Goal: Task Accomplishment & Management: Manage account settings

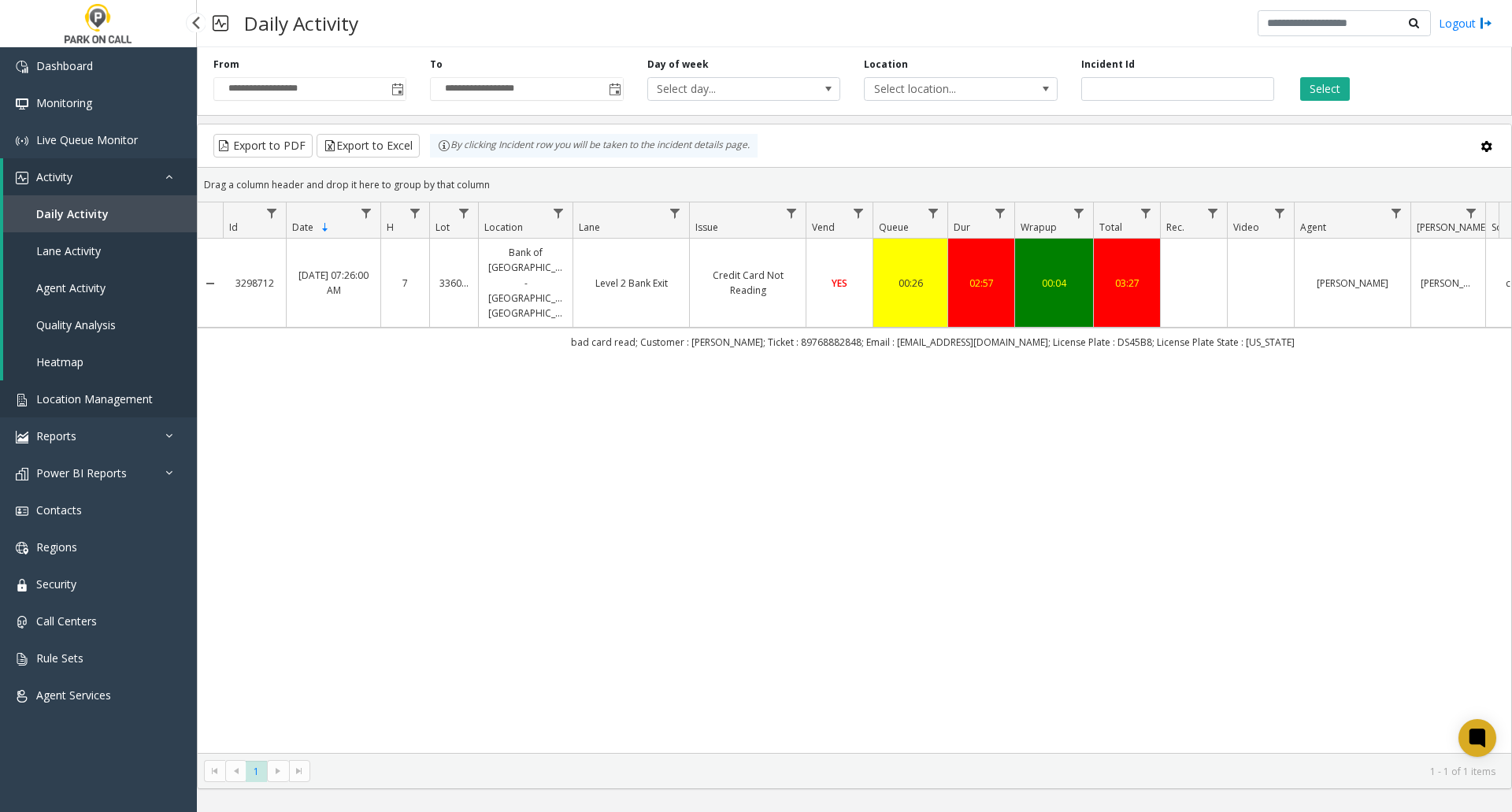
click at [84, 401] on span "Location Management" at bounding box center [94, 398] width 116 height 15
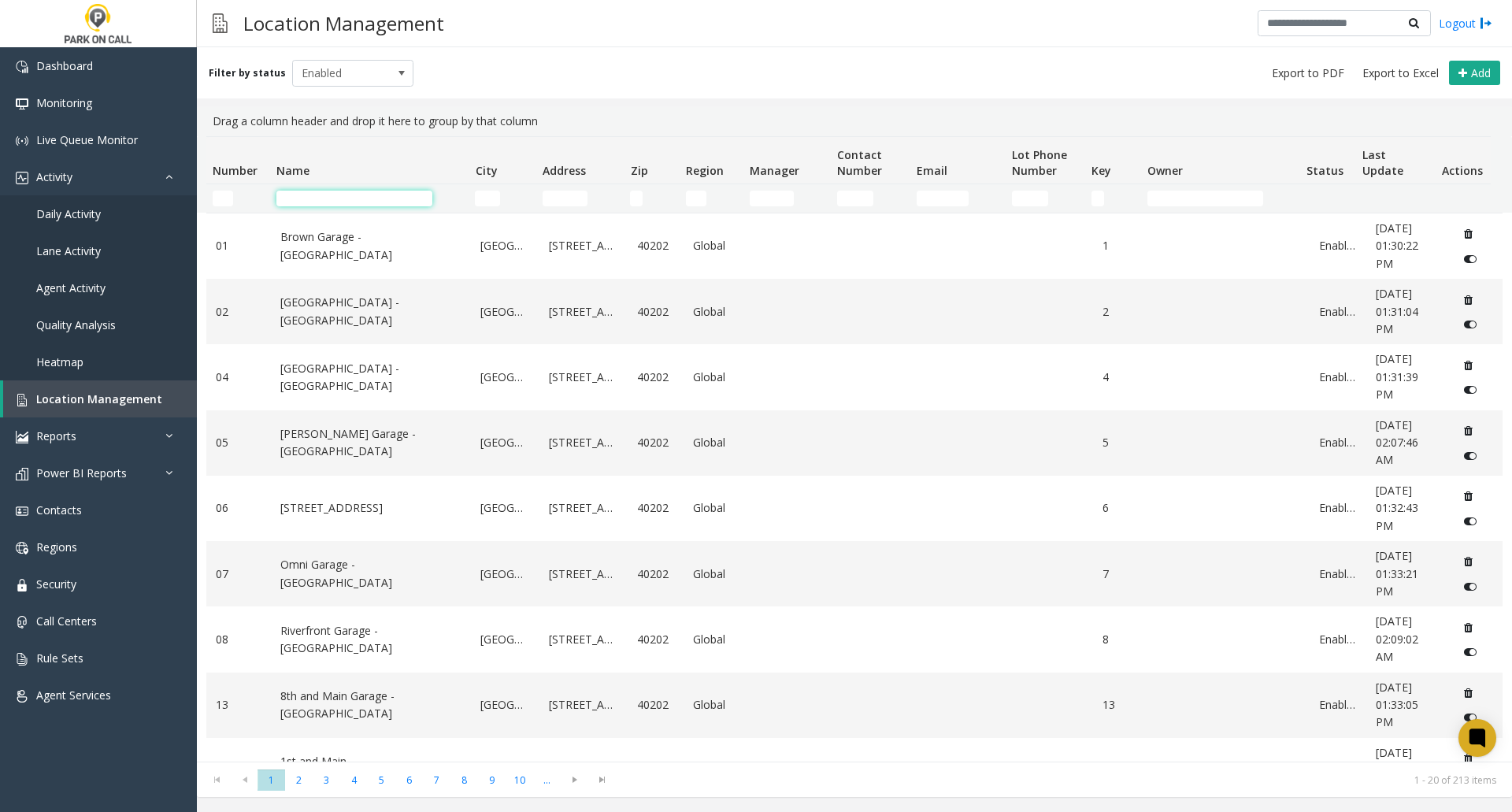
click at [375, 194] on input "Name Filter" at bounding box center [354, 197] width 156 height 15
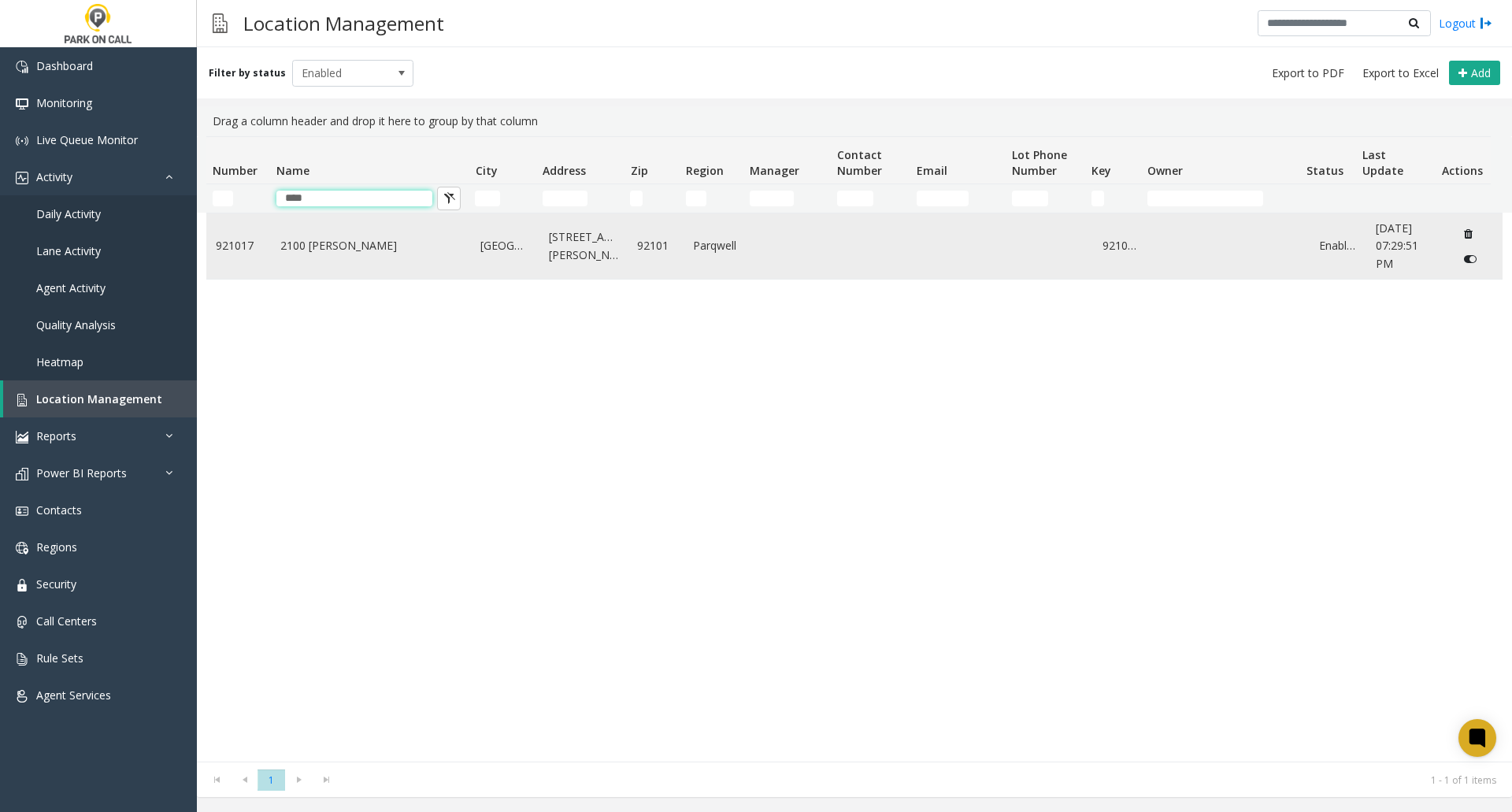
type input "****"
click at [315, 247] on link "2100 [PERSON_NAME]" at bounding box center [371, 245] width 182 height 17
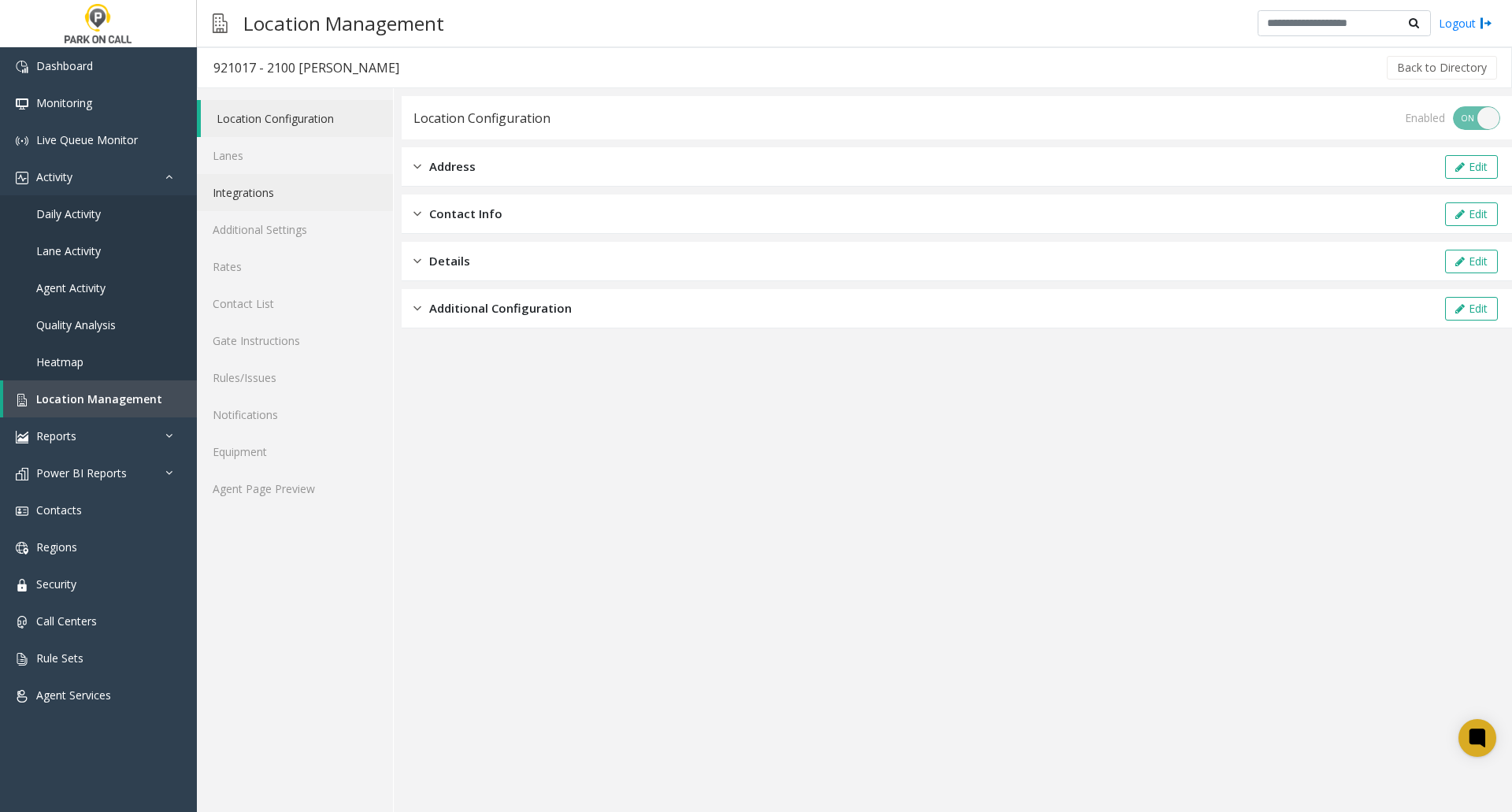
click at [255, 196] on link "Integrations" at bounding box center [295, 192] width 197 height 37
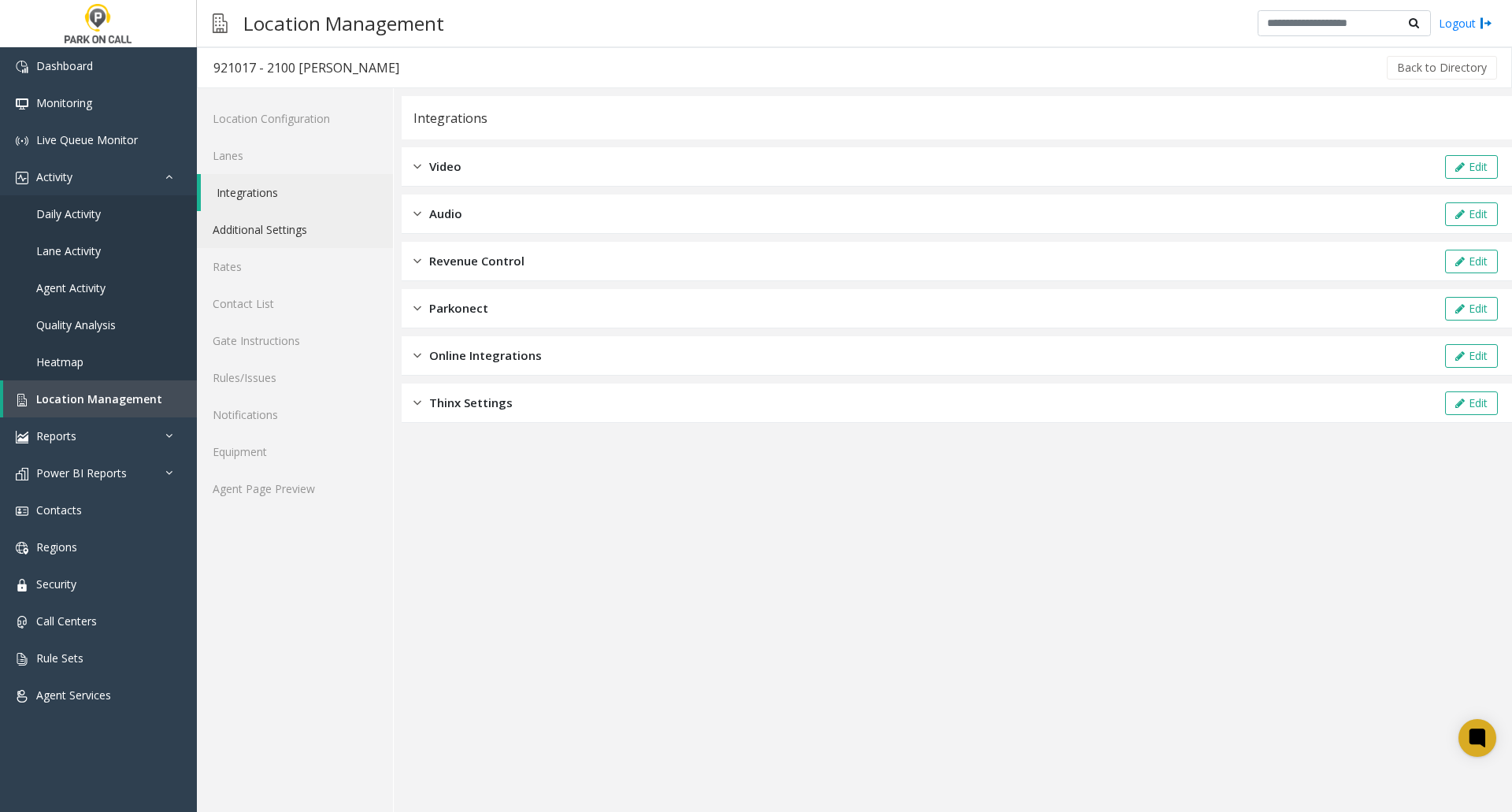
click at [261, 226] on link "Additional Settings" at bounding box center [295, 229] width 197 height 37
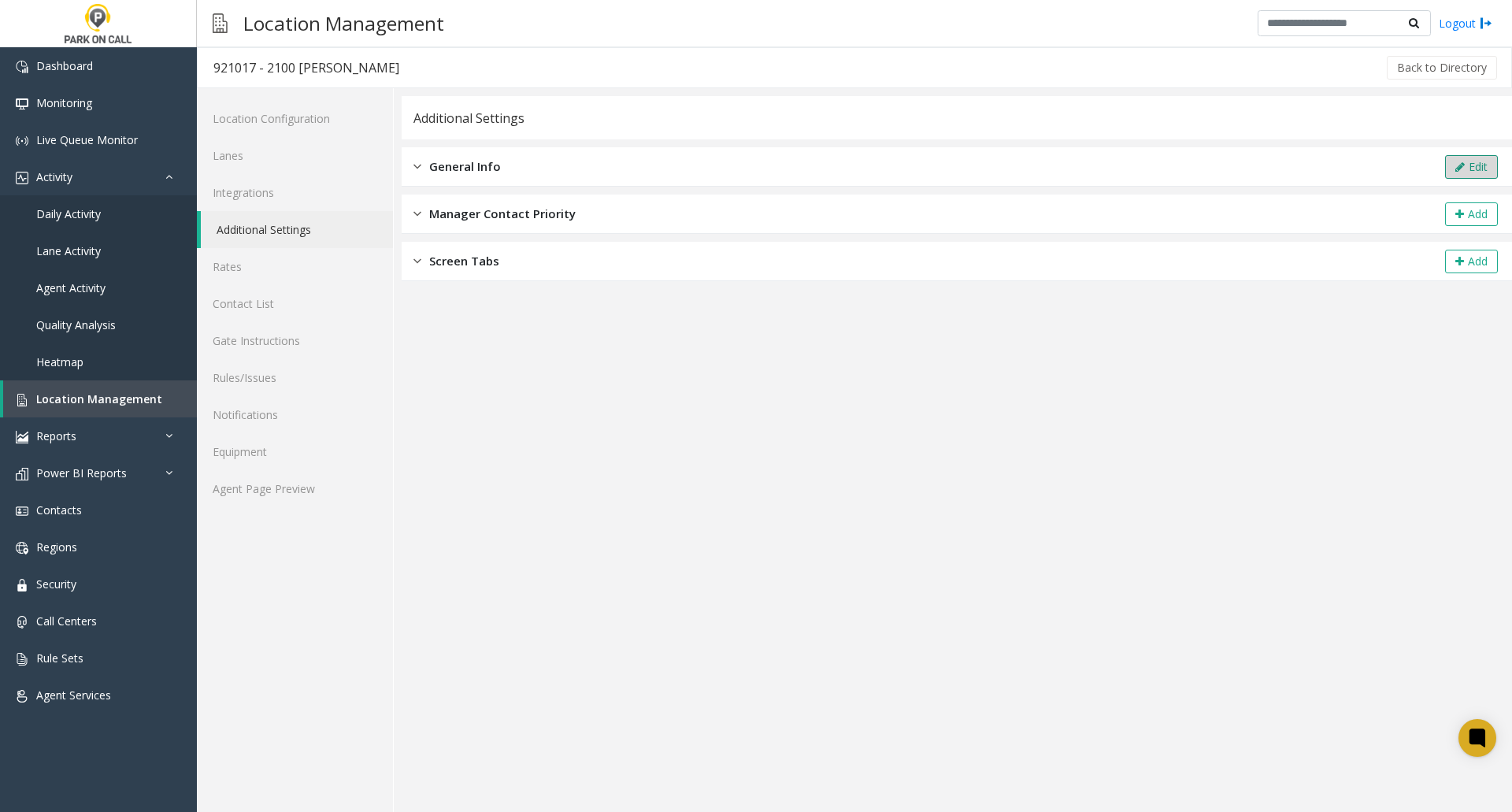
click at [1474, 165] on button "Edit" at bounding box center [1471, 167] width 53 height 23
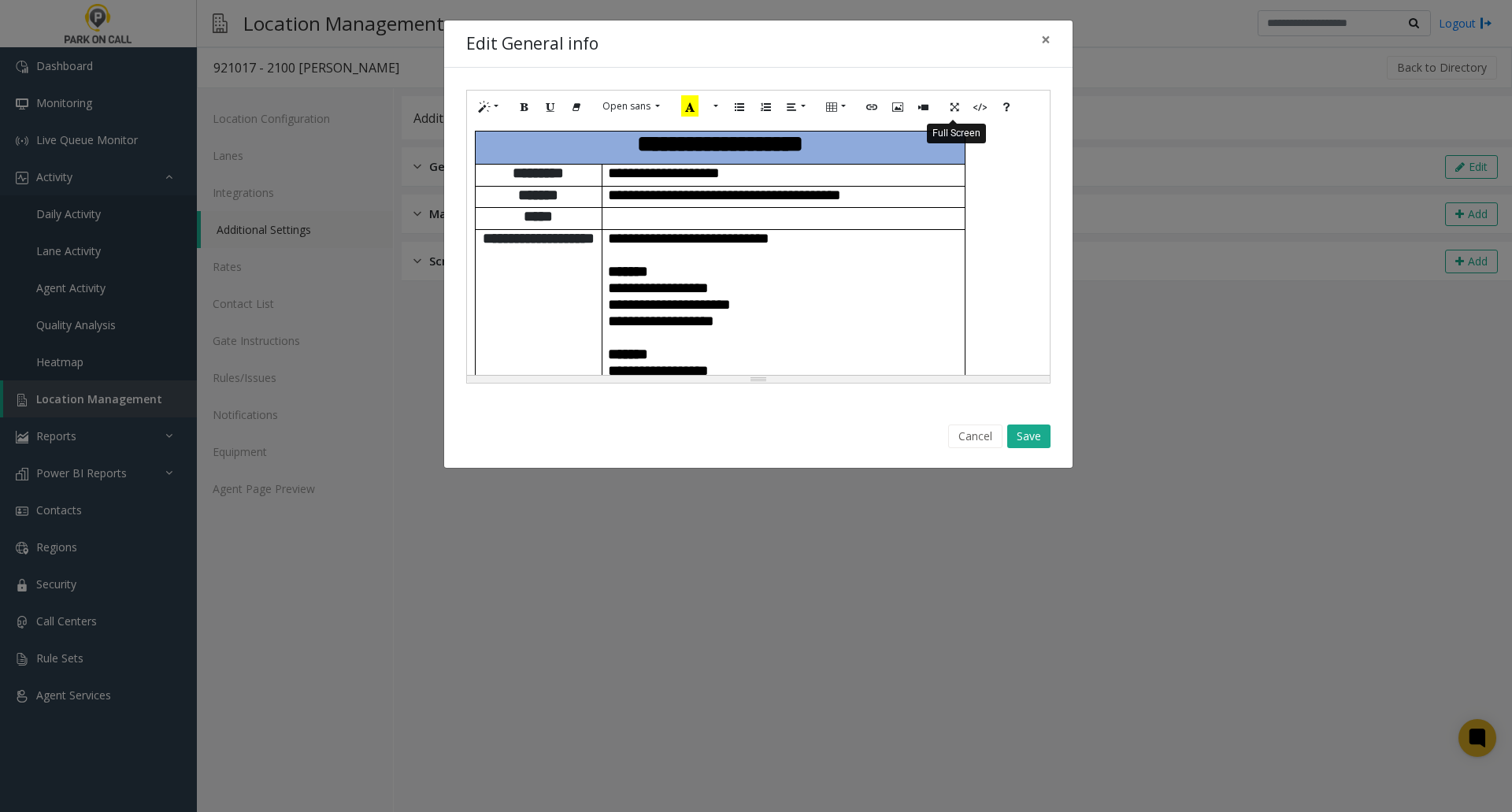
click at [955, 110] on icon "Full Screen" at bounding box center [955, 105] width 9 height 14
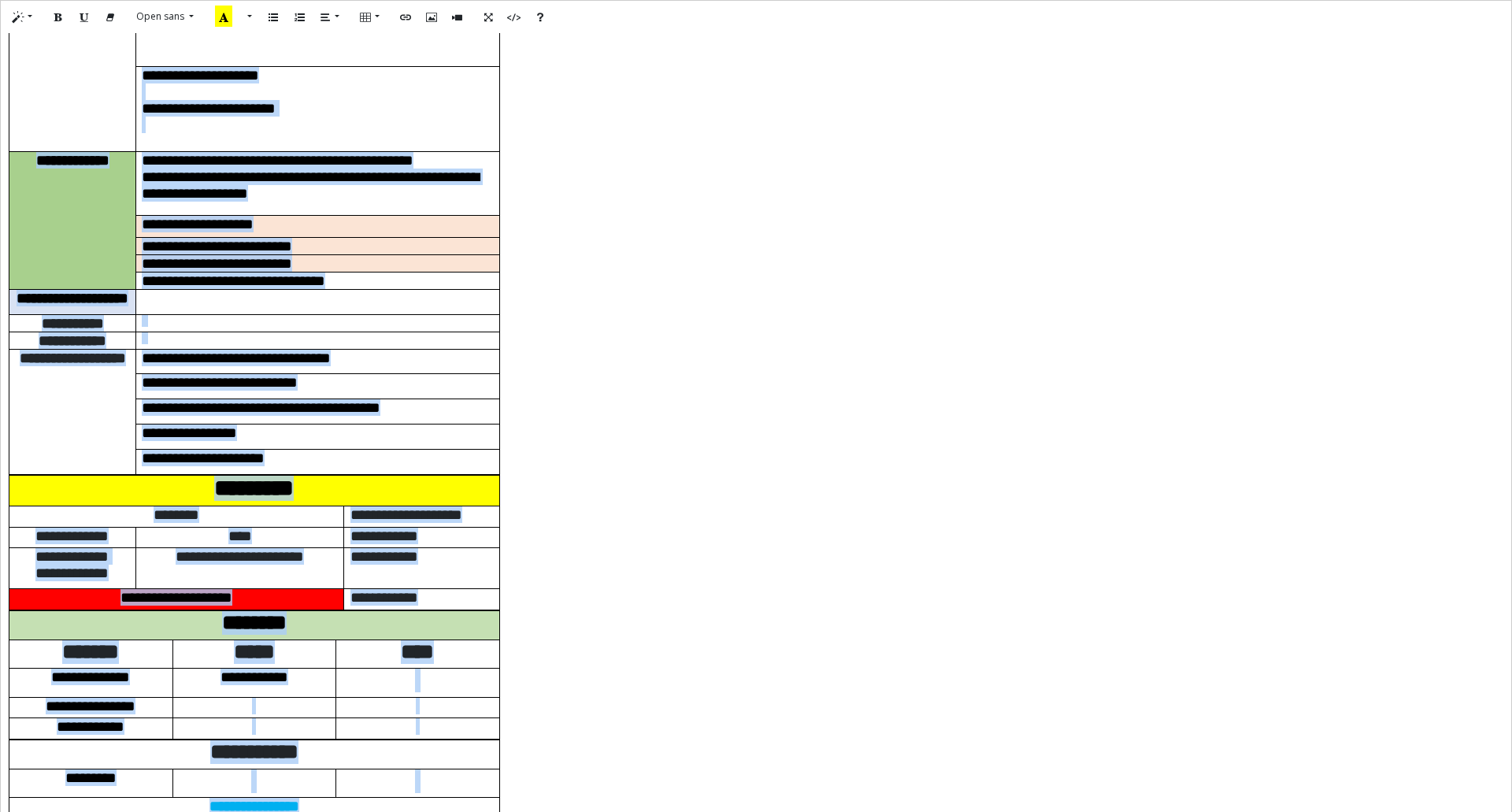
scroll to position [334, 0]
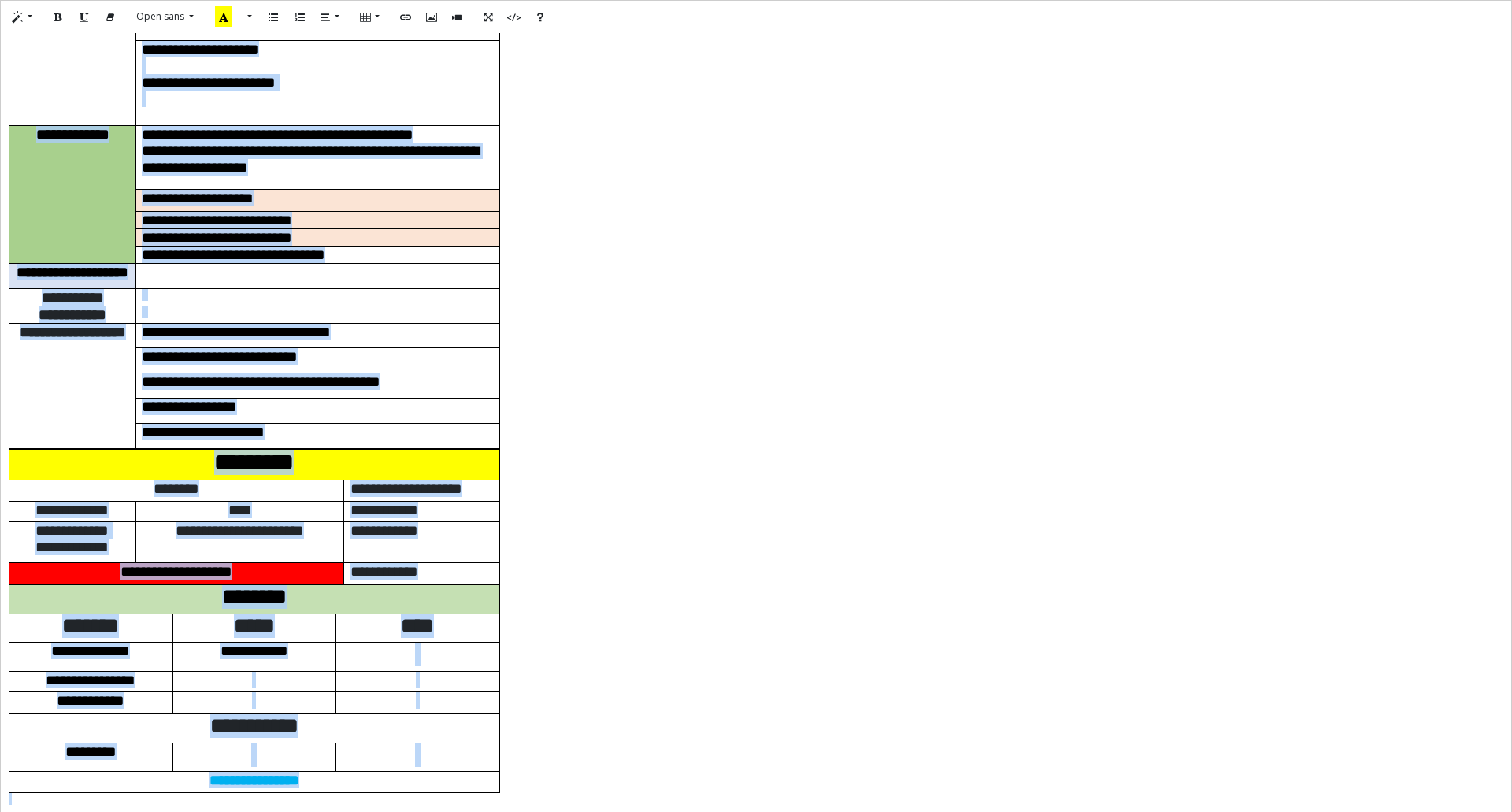
drag, startPoint x: 6, startPoint y: 44, endPoint x: 545, endPoint y: 849, distance: 968.8
click at [545, 811] on html "Dashboard Monitoring Live Queue Monitor Activity Daily Activity Lane Activity A…" at bounding box center [756, 406] width 1512 height 812
paste div
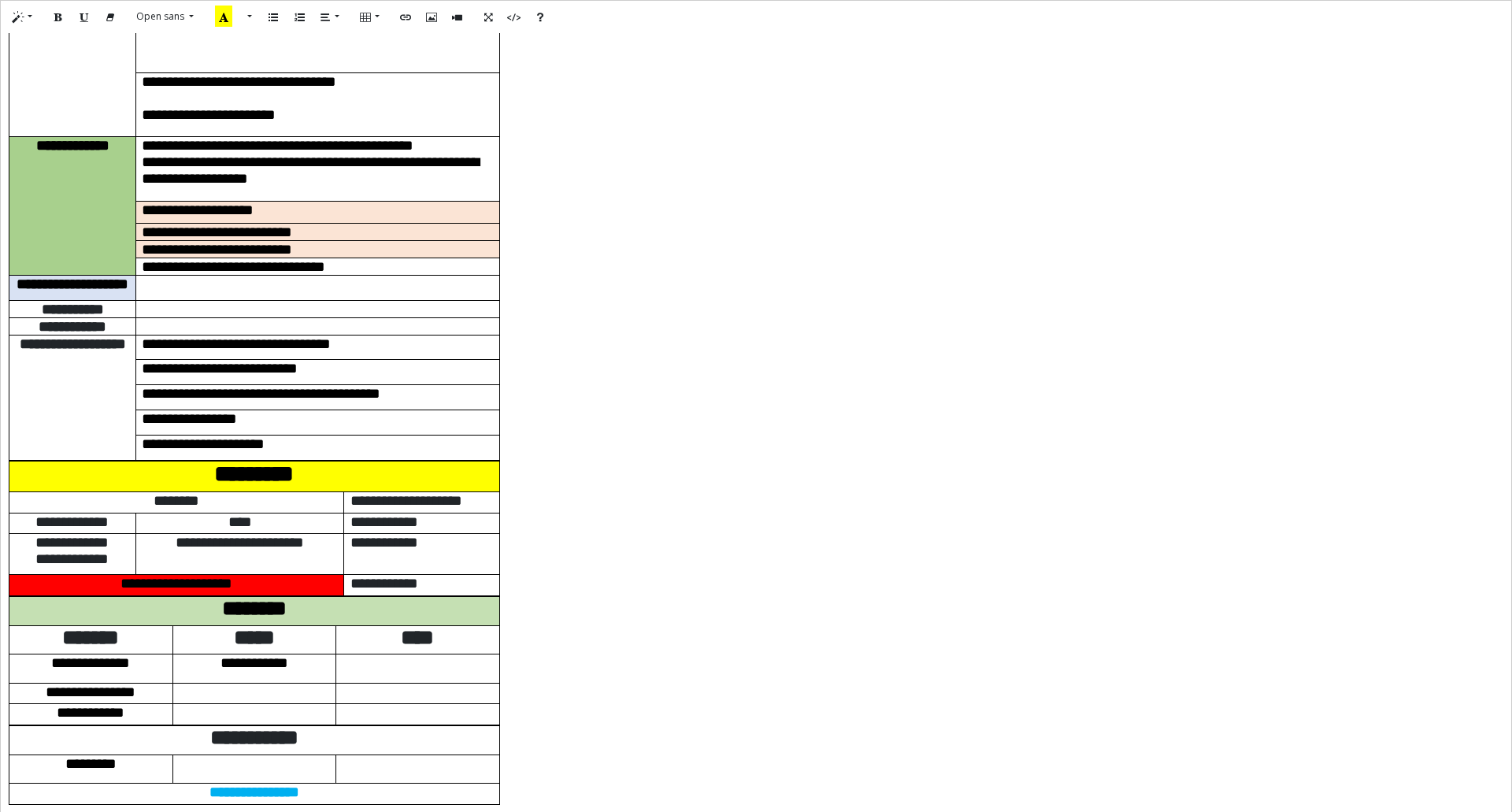
scroll to position [0, 0]
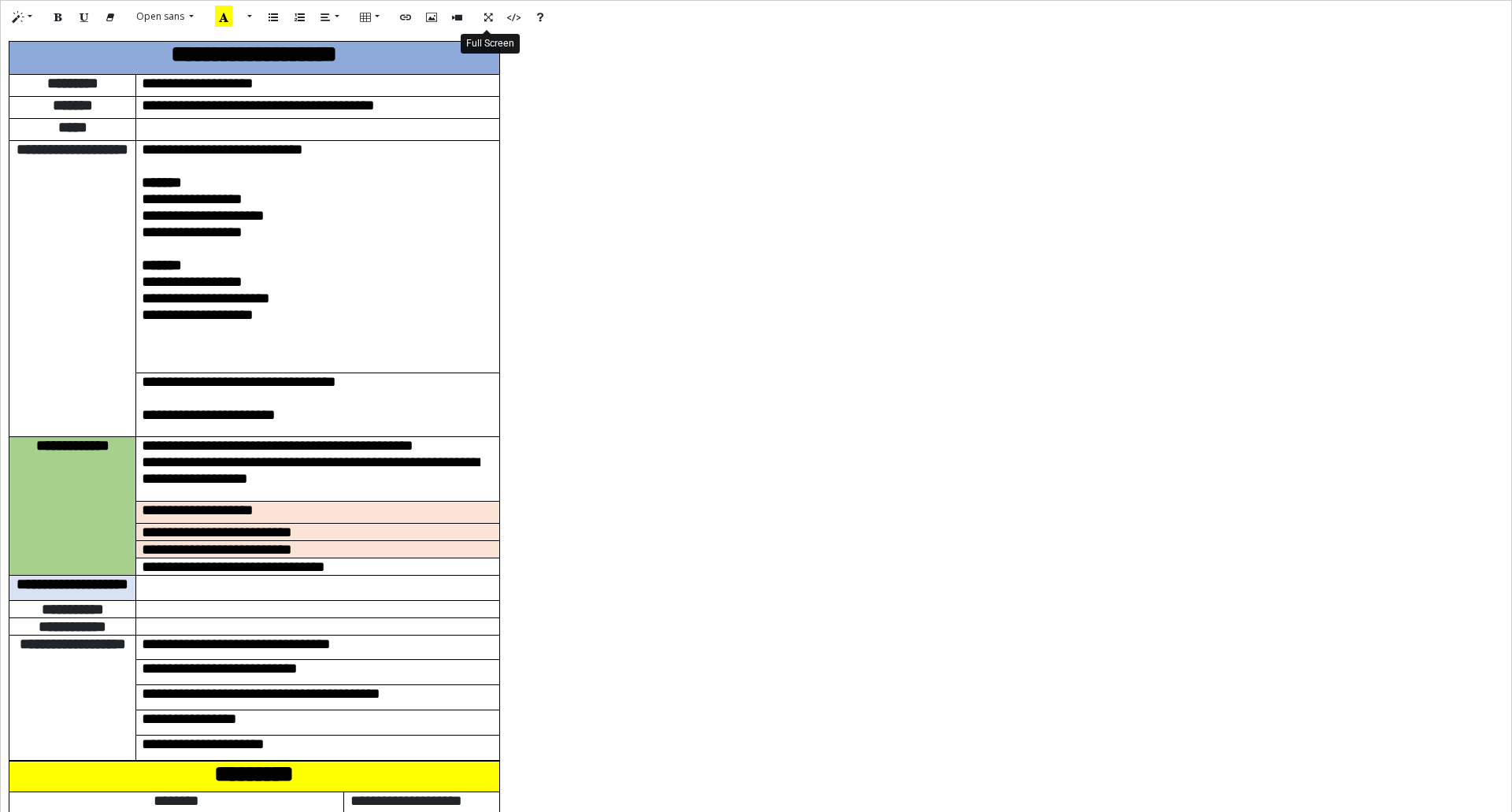
click at [492, 17] on icon "Full Screen" at bounding box center [488, 15] width 9 height 14
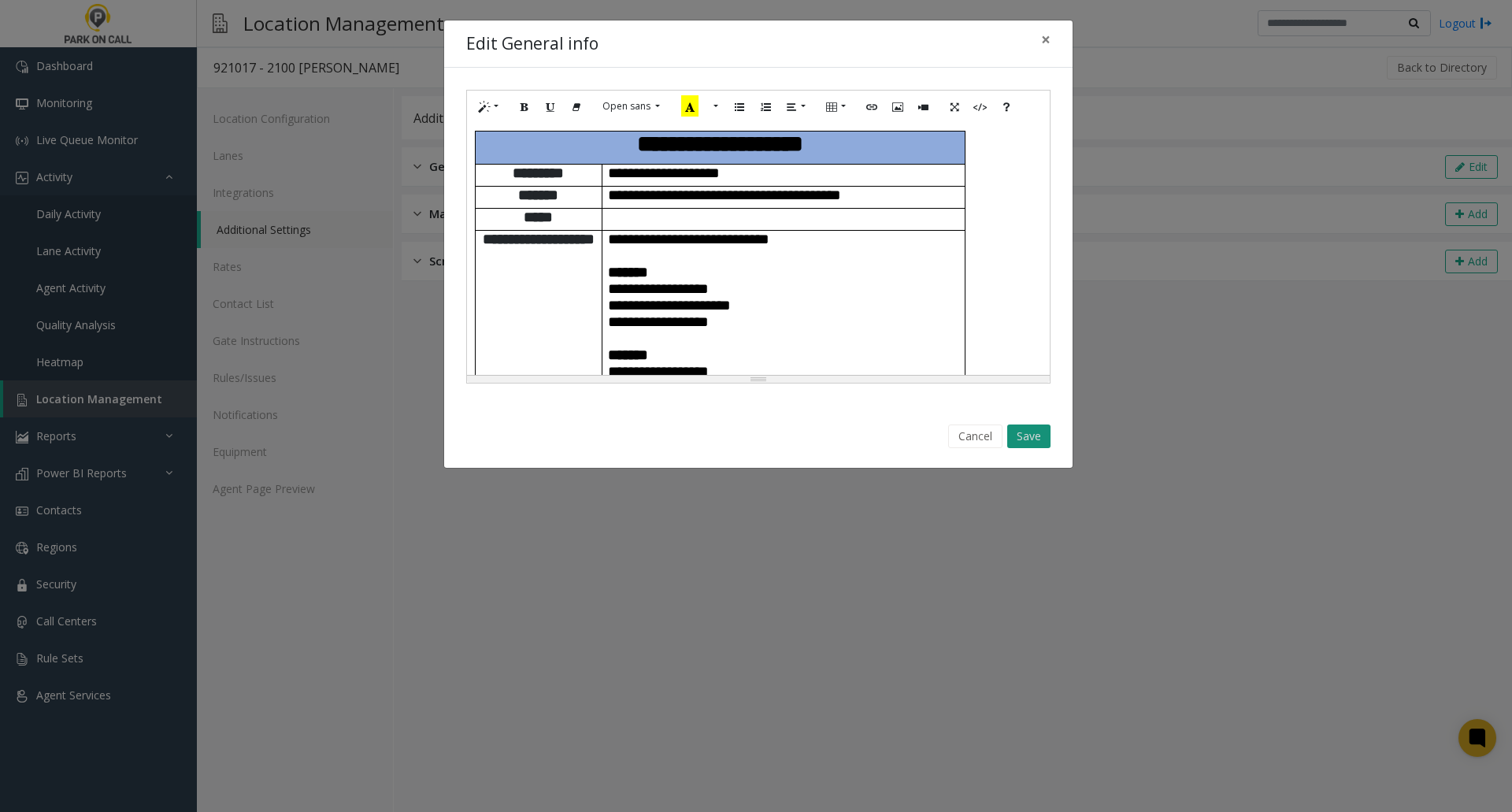
click at [1032, 434] on button "Save" at bounding box center [1029, 436] width 43 height 23
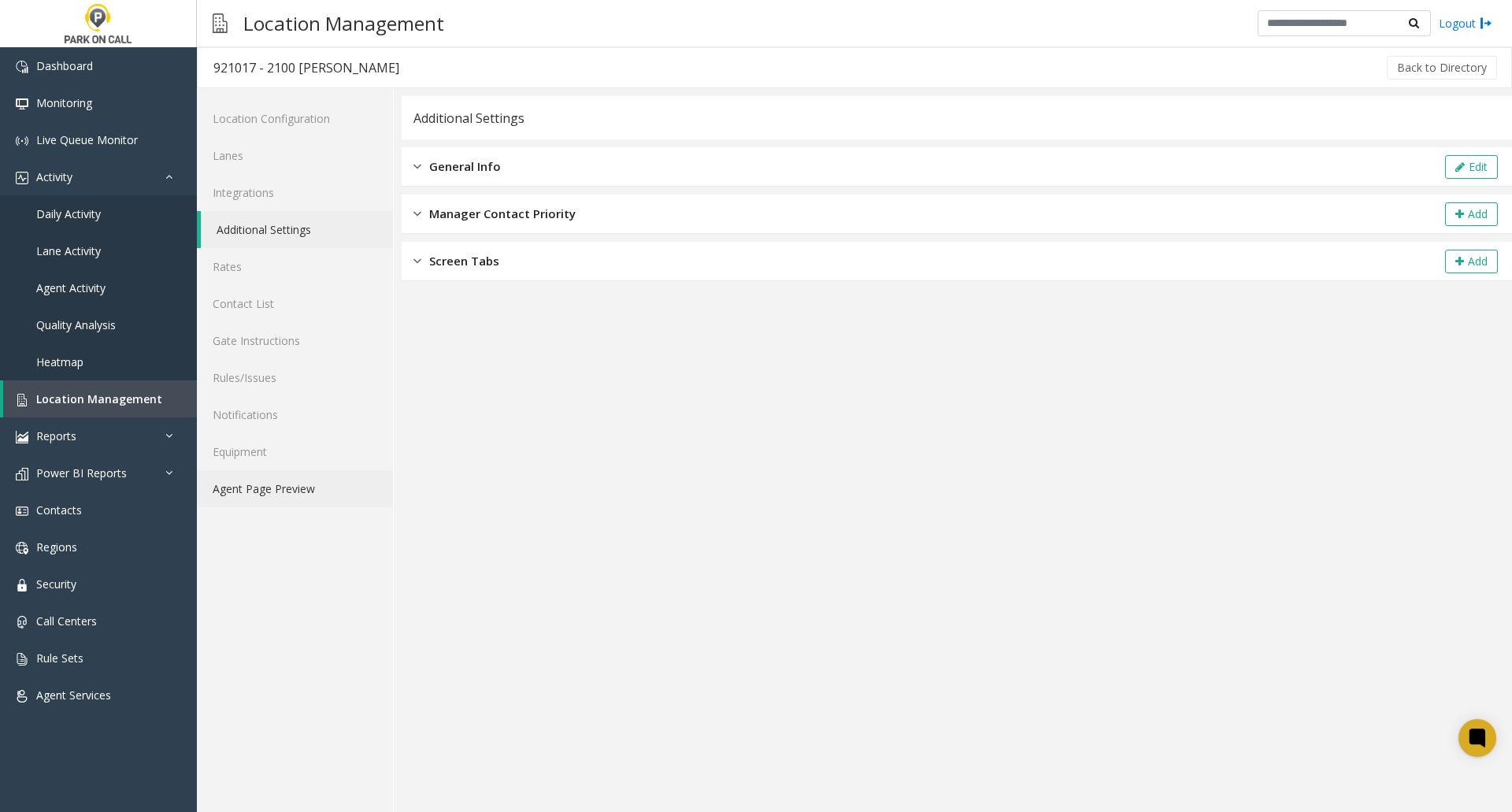
click at [265, 491] on link "Agent Page Preview" at bounding box center [295, 488] width 197 height 37
